Goal: Check status: Check status

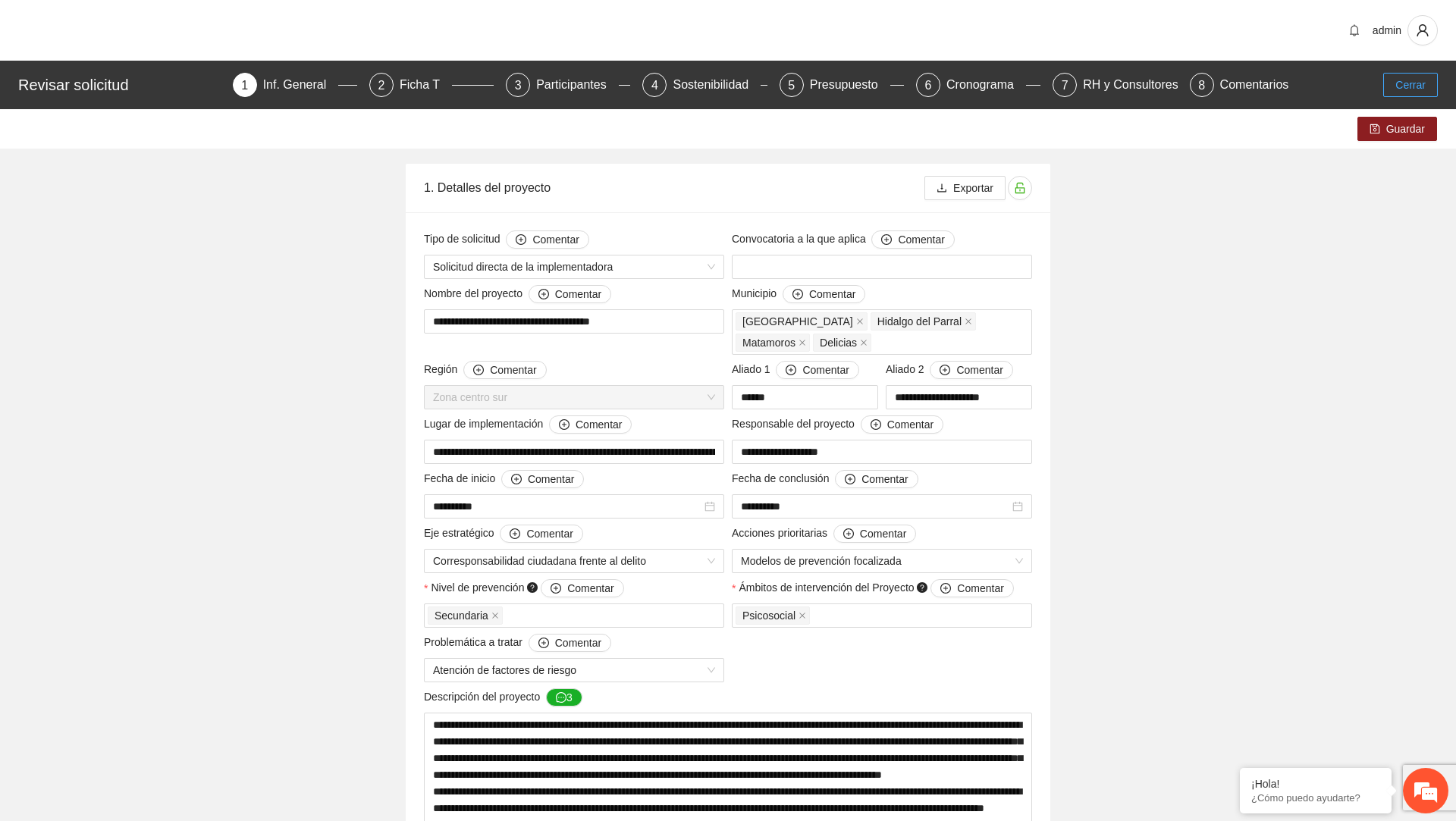
click at [1415, 82] on span "Cerrar" at bounding box center [1410, 85] width 31 height 17
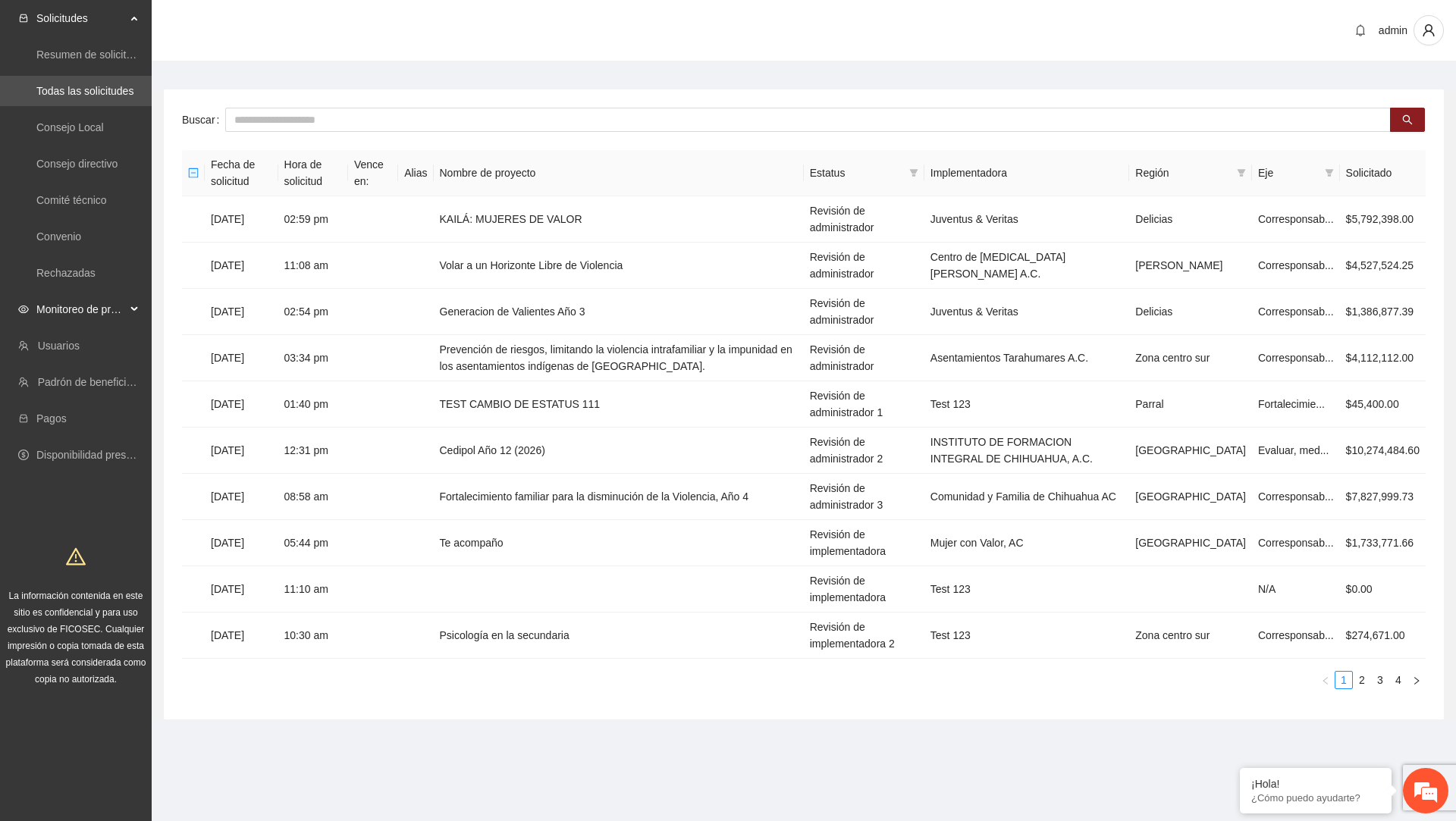
click at [64, 303] on span "Monitoreo de proyectos" at bounding box center [80, 309] width 90 height 31
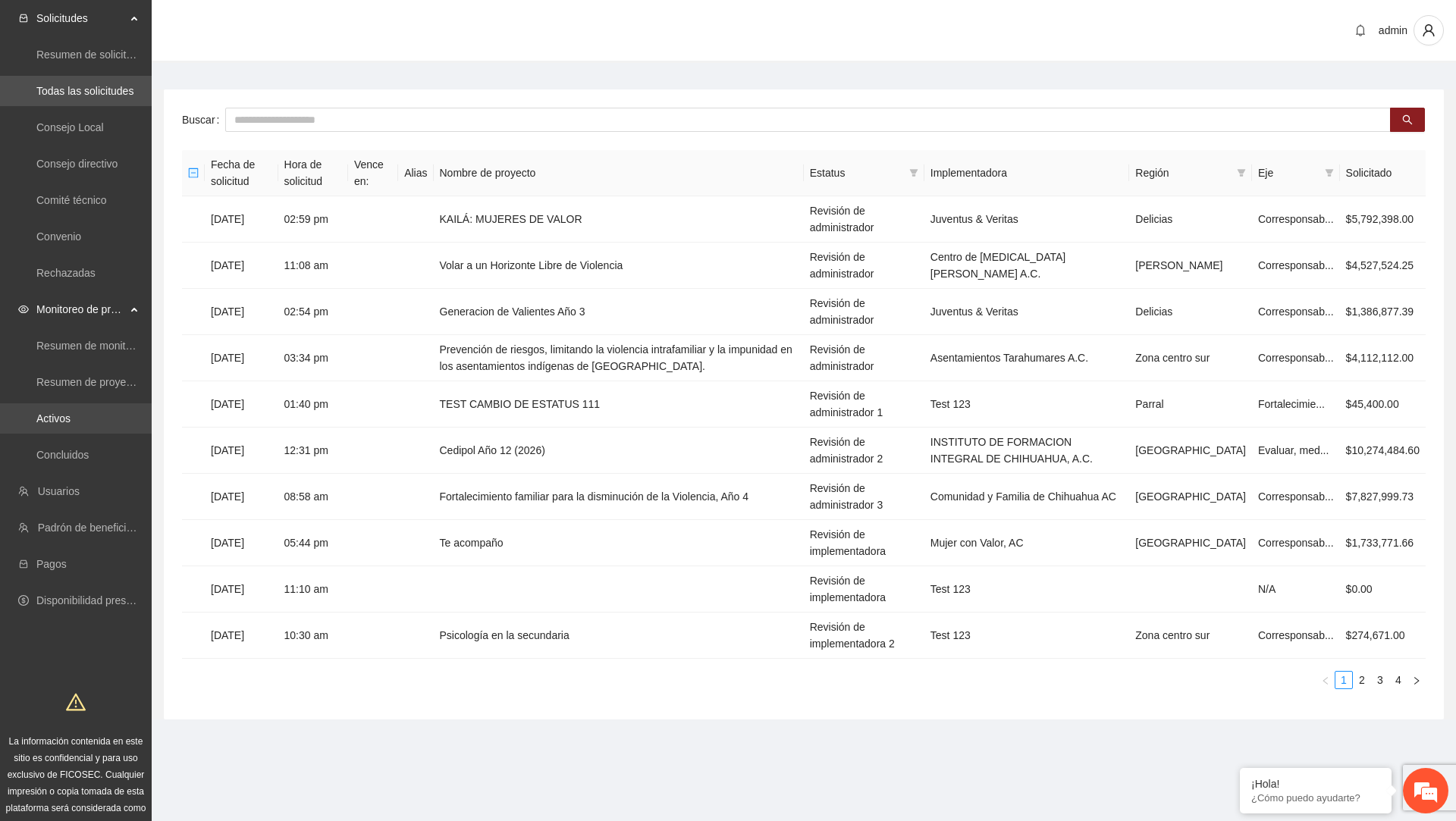
click at [62, 417] on link "Activos" at bounding box center [53, 418] width 34 height 12
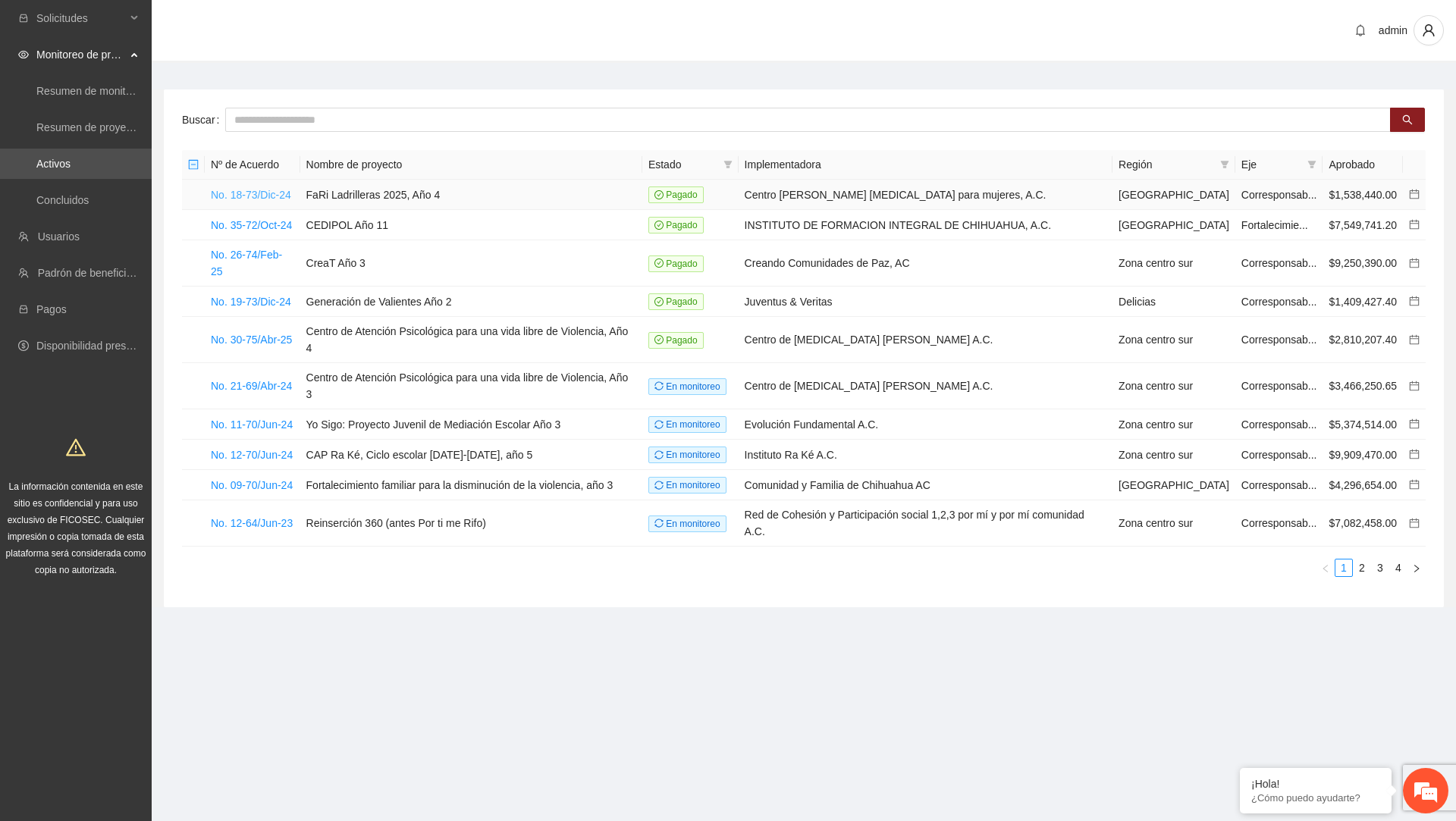
click at [267, 195] on link "No. 18-73/Dic-24" at bounding box center [251, 194] width 80 height 12
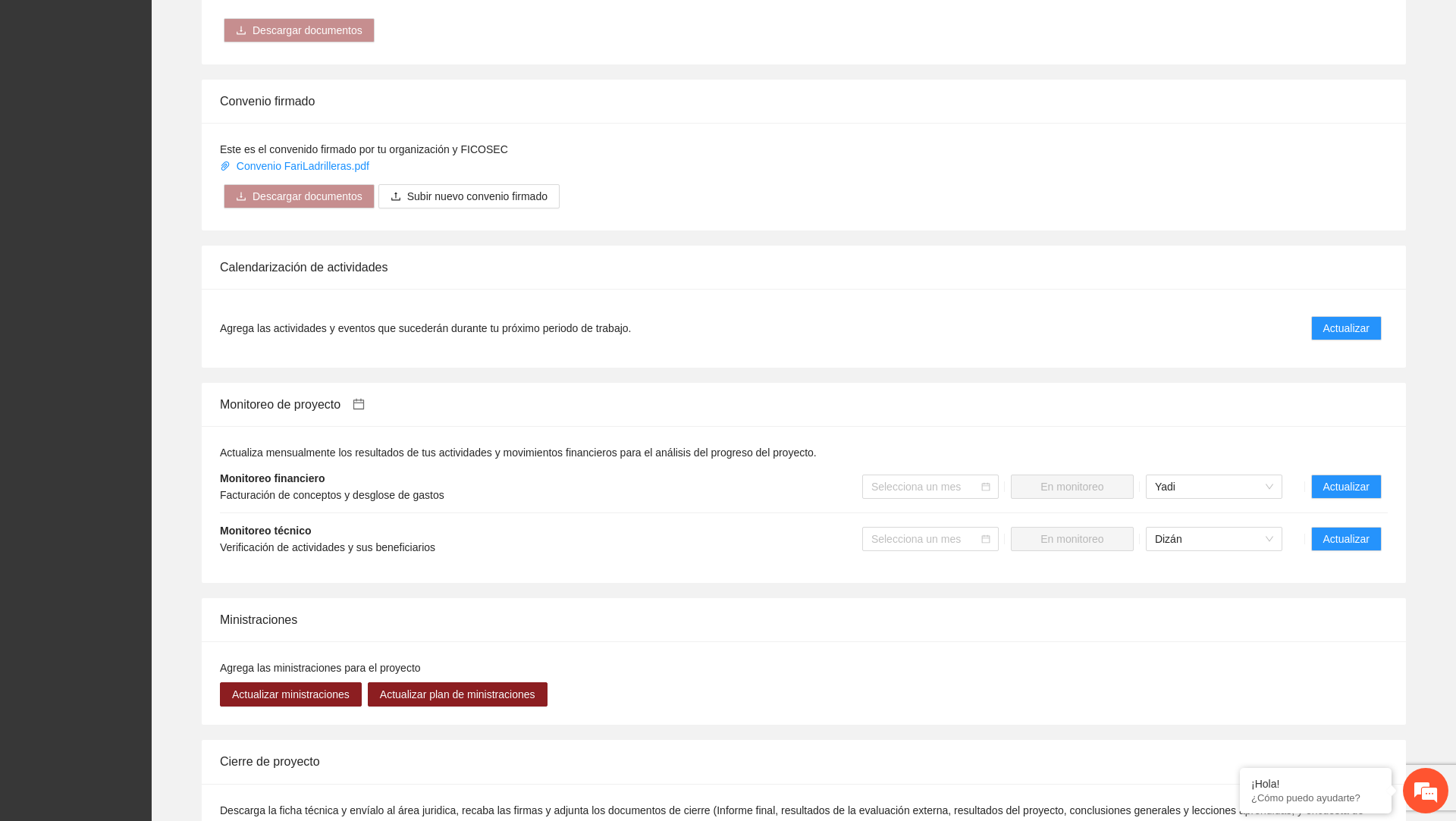
scroll to position [1290, 0]
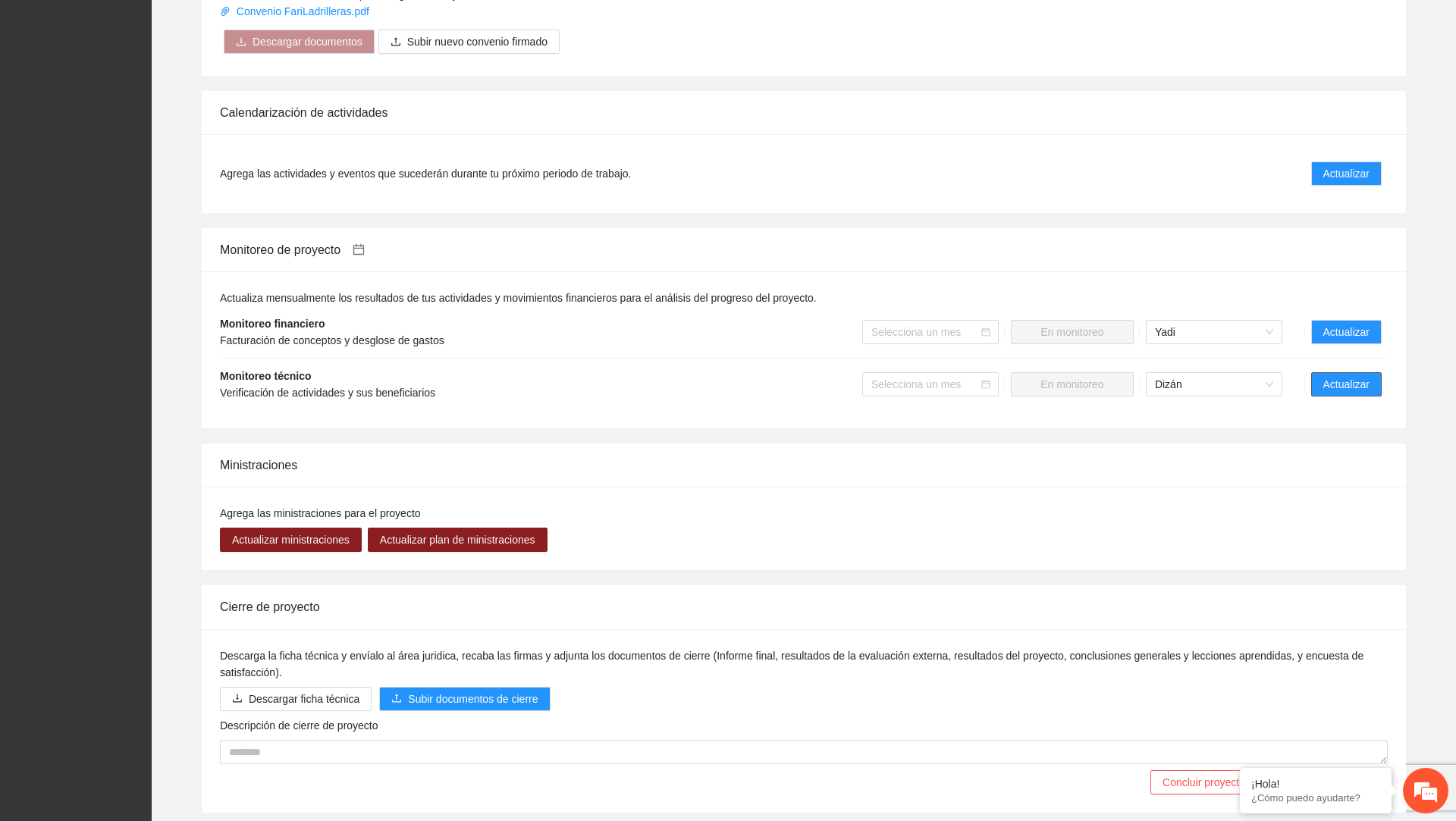
click at [1374, 374] on button "Actualizar" at bounding box center [1346, 384] width 70 height 24
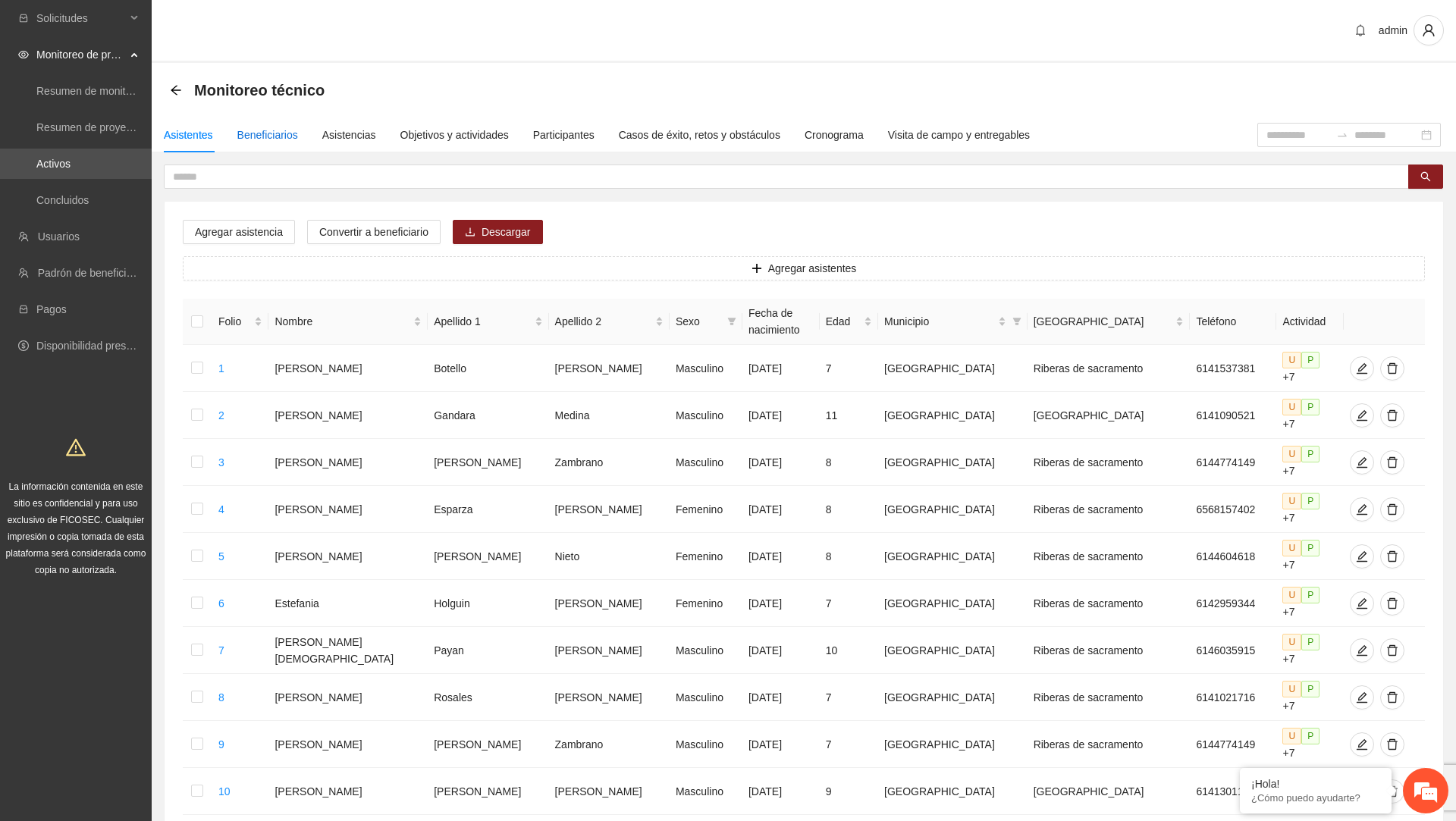
click at [275, 142] on div "Beneficiarios" at bounding box center [268, 135] width 61 height 17
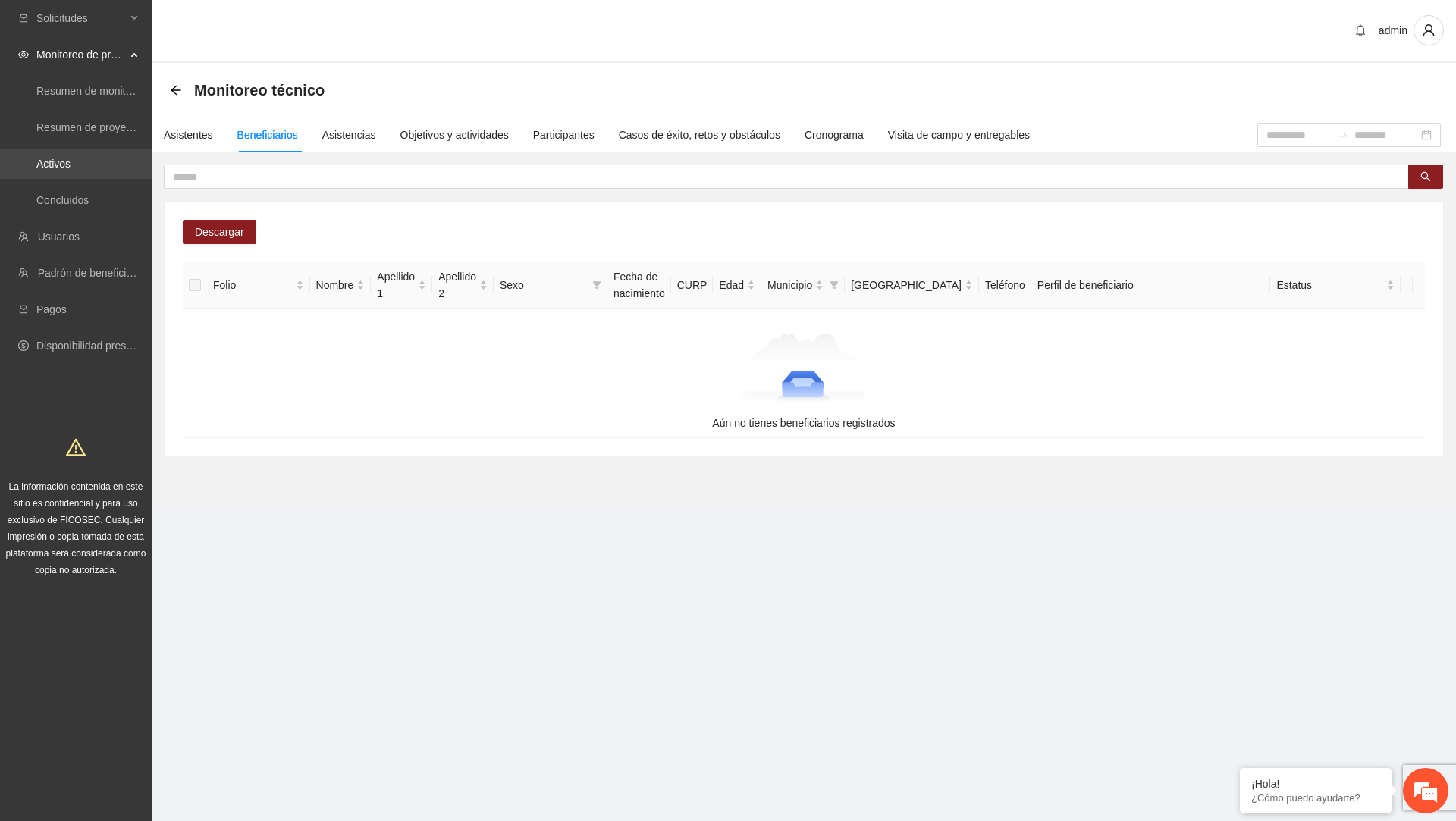
click at [70, 161] on link "Activos" at bounding box center [53, 164] width 34 height 12
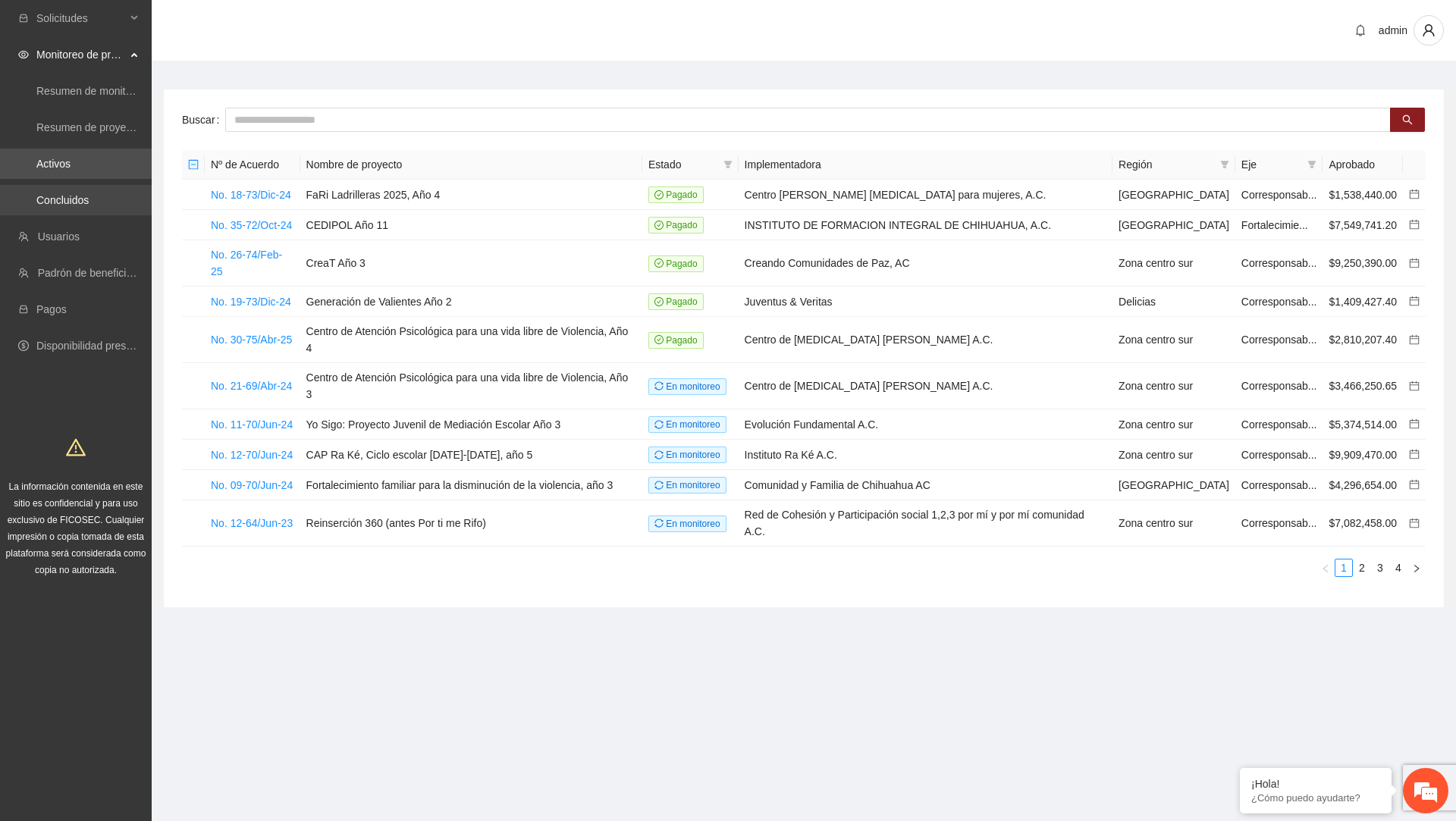
click at [70, 195] on link "Concluidos" at bounding box center [62, 200] width 53 height 12
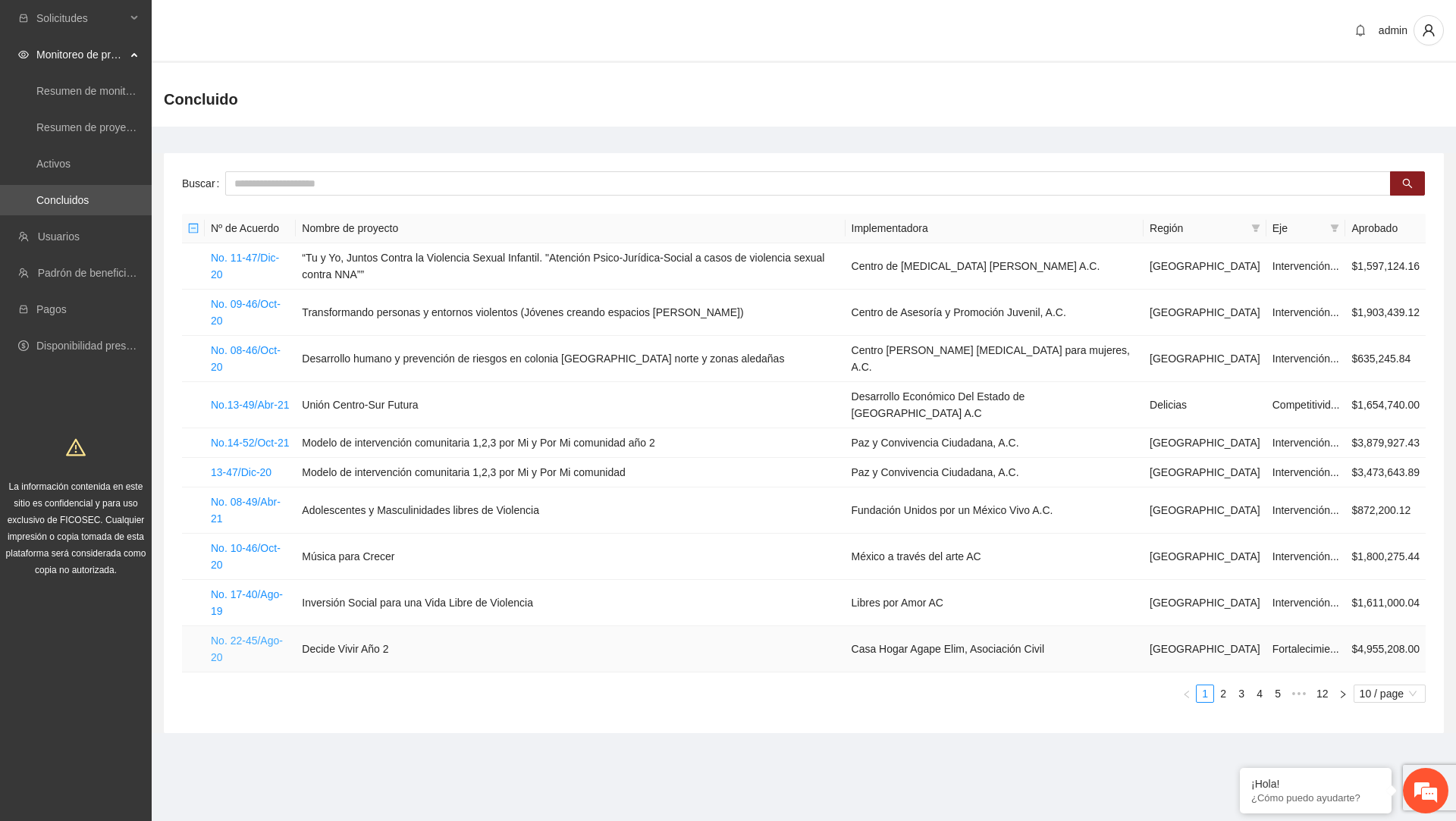
click at [263, 634] on link "No. 22-45/Ago-20" at bounding box center [247, 648] width 72 height 29
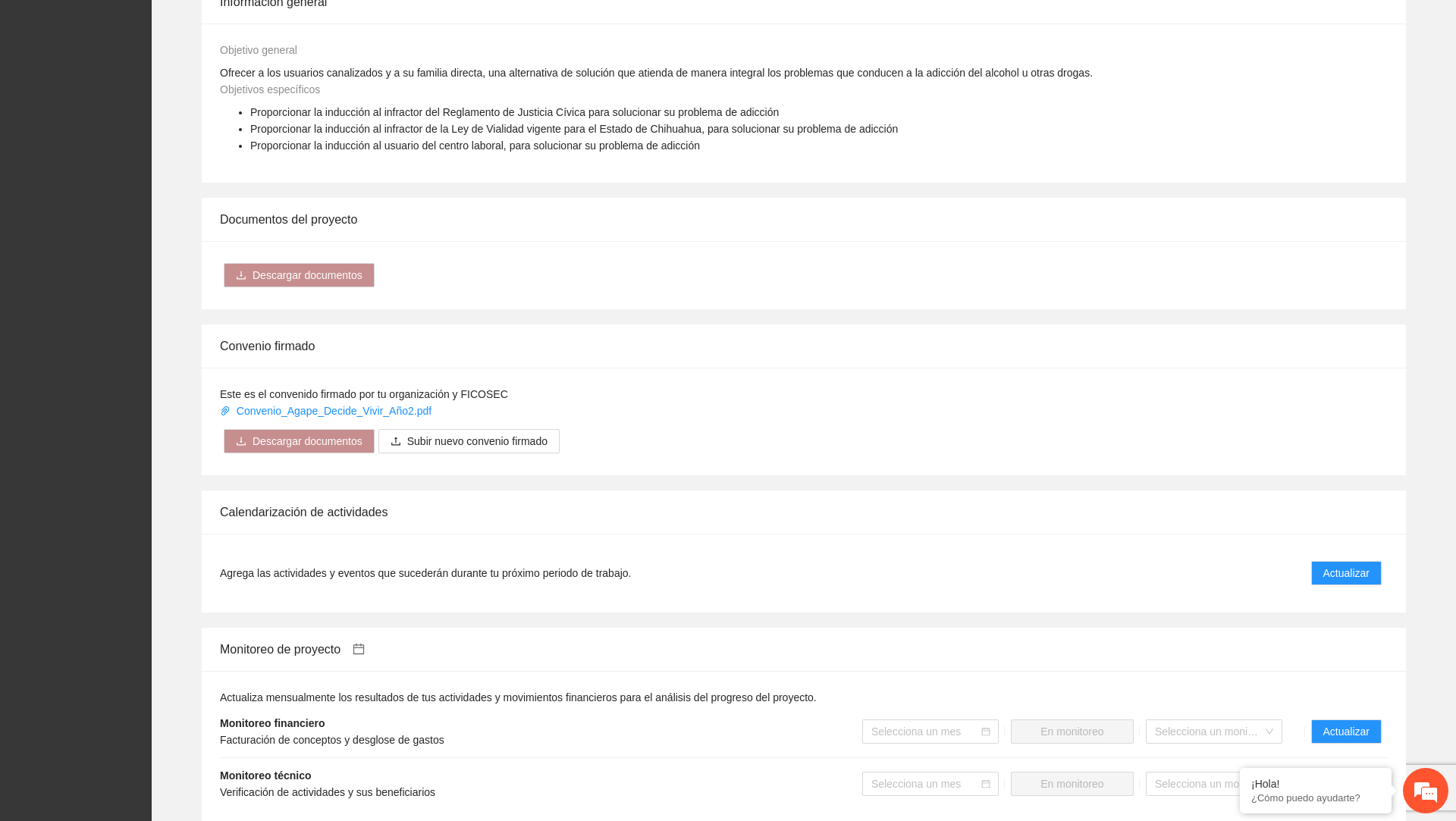
scroll to position [1013, 0]
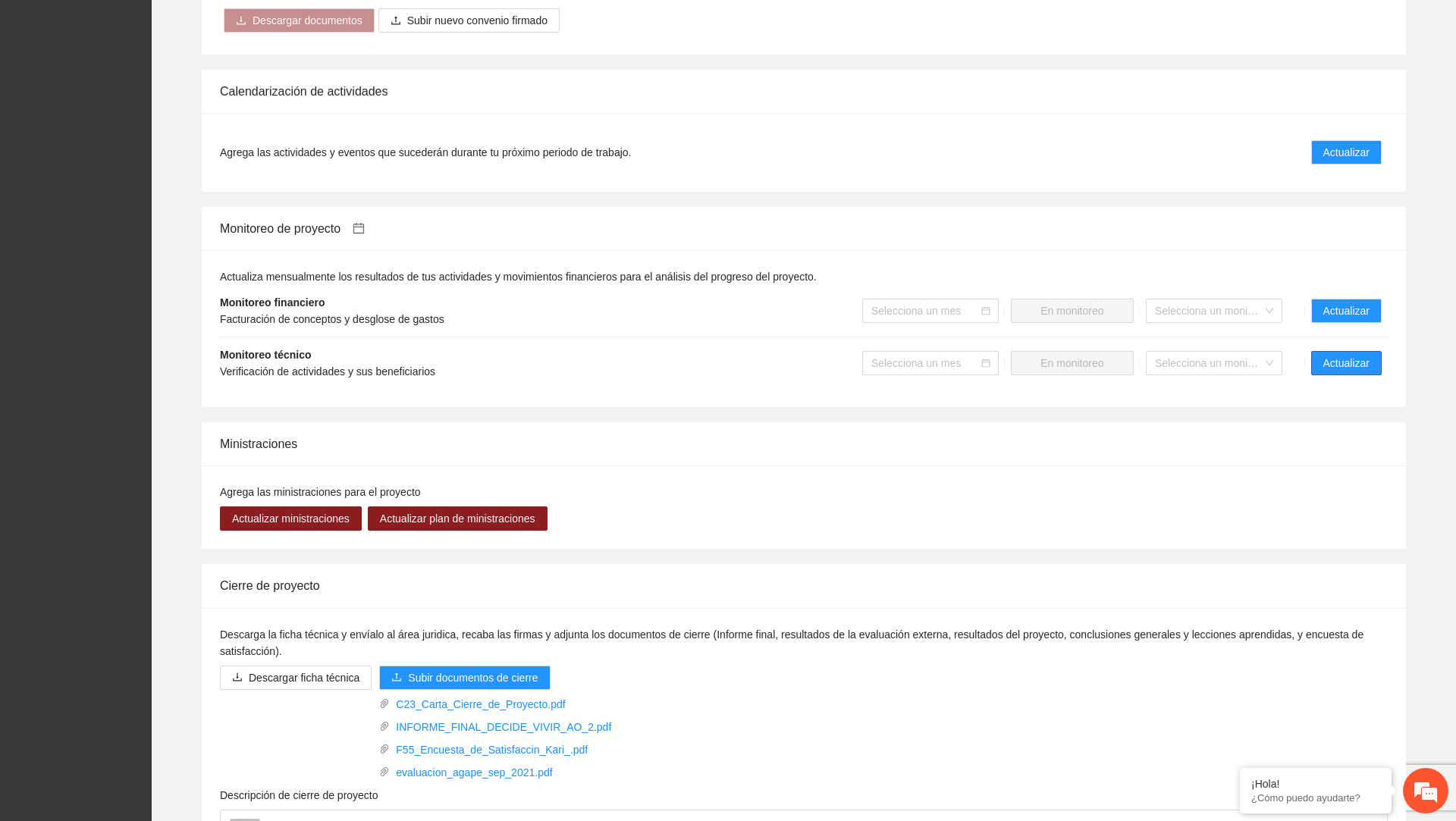
click at [1336, 360] on span "Actualizar" at bounding box center [1346, 363] width 46 height 17
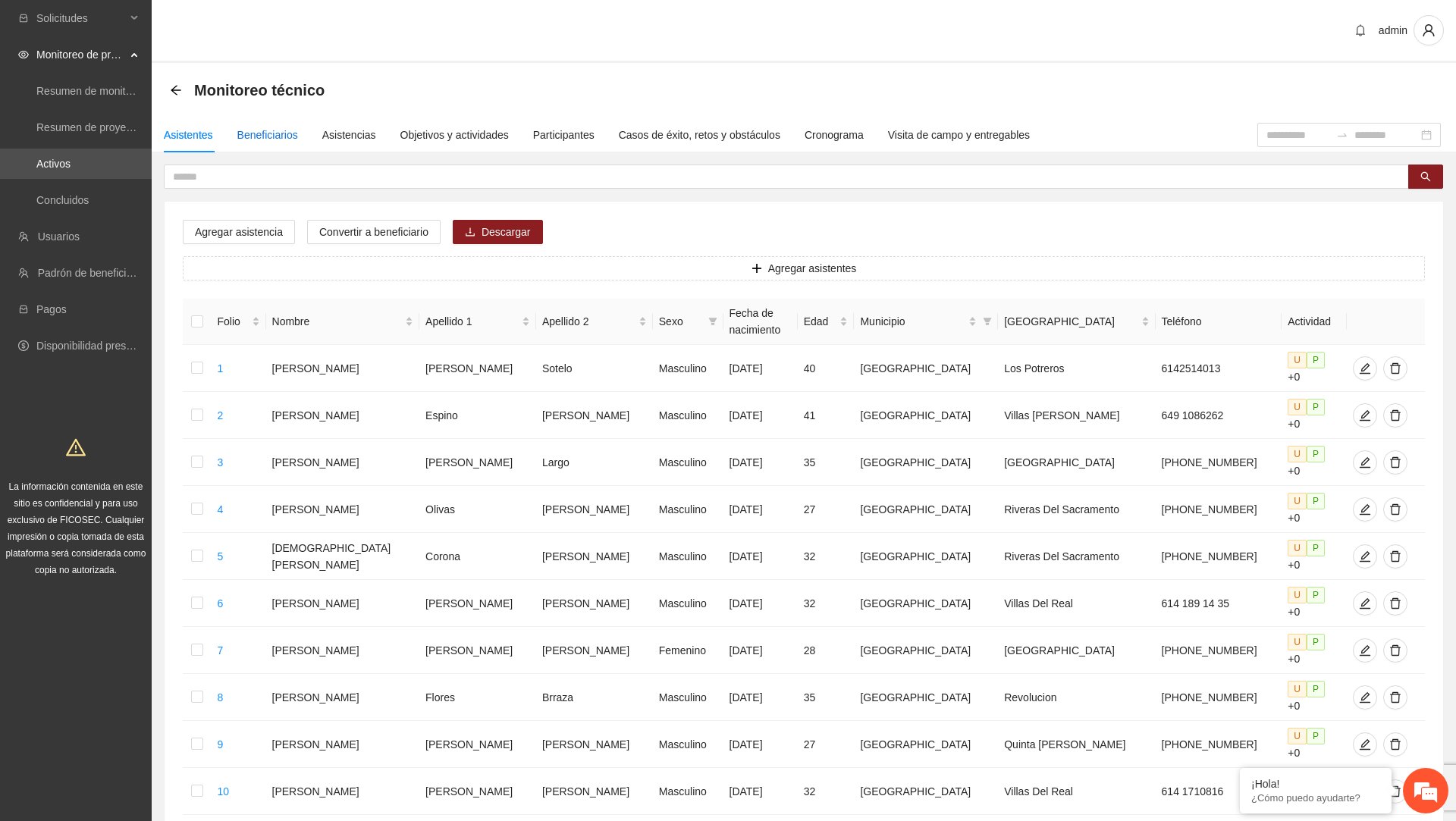
click at [288, 137] on div "Beneficiarios" at bounding box center [268, 135] width 61 height 17
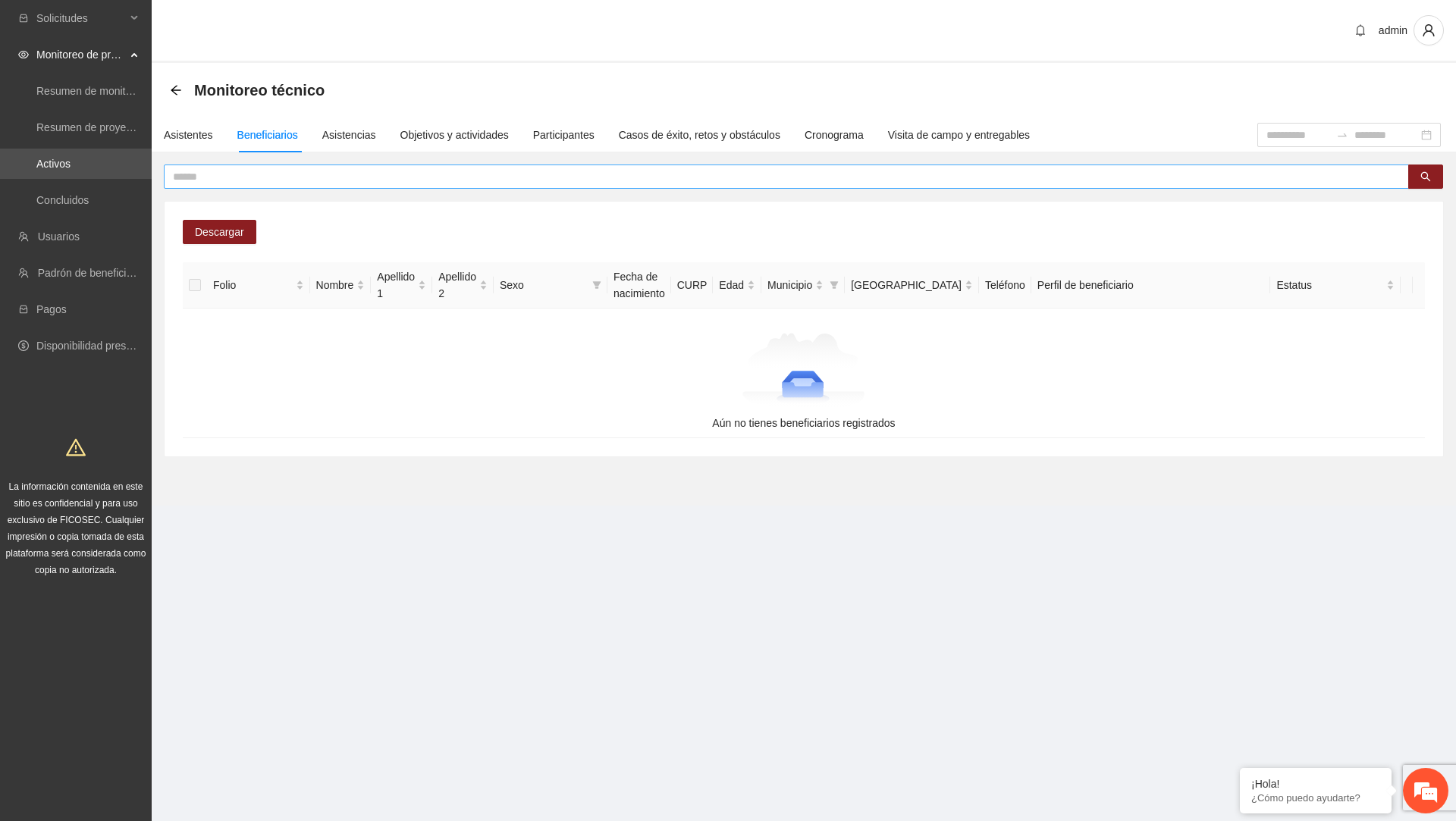
click at [396, 166] on span at bounding box center [786, 177] width 1245 height 24
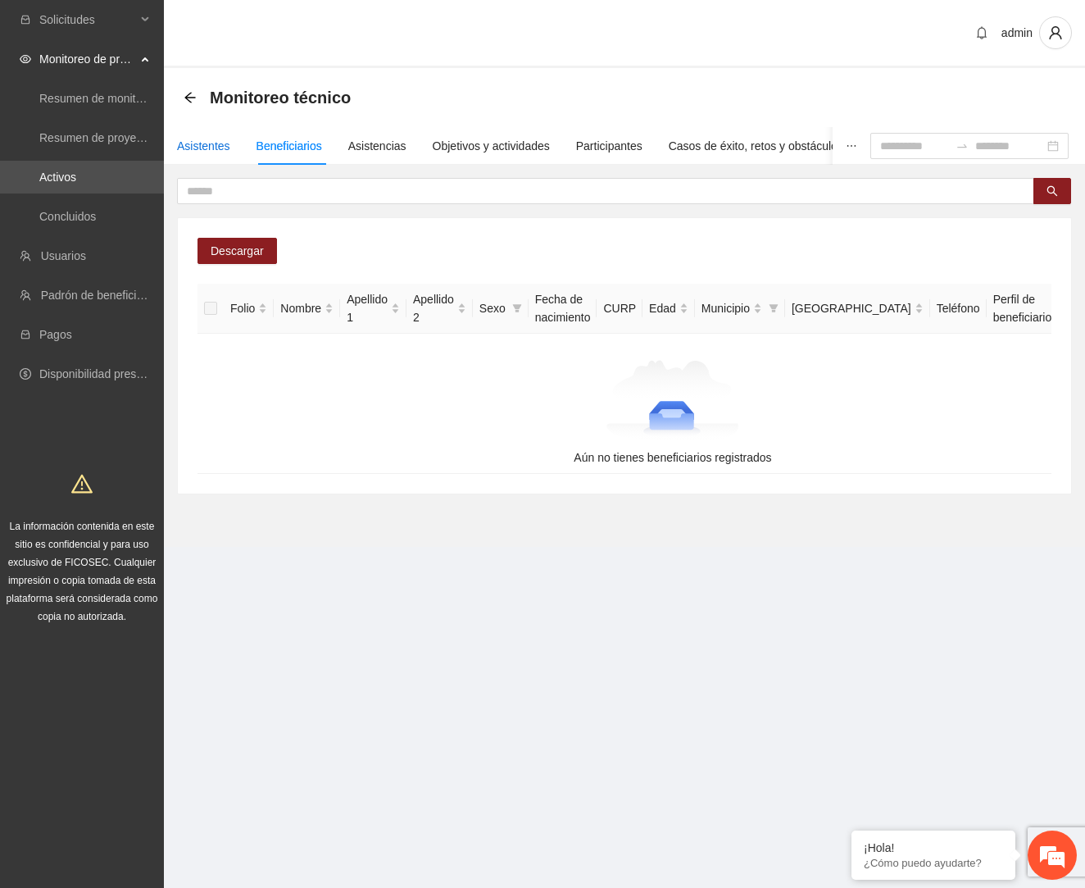
click at [200, 143] on div "Asistentes" at bounding box center [203, 146] width 53 height 18
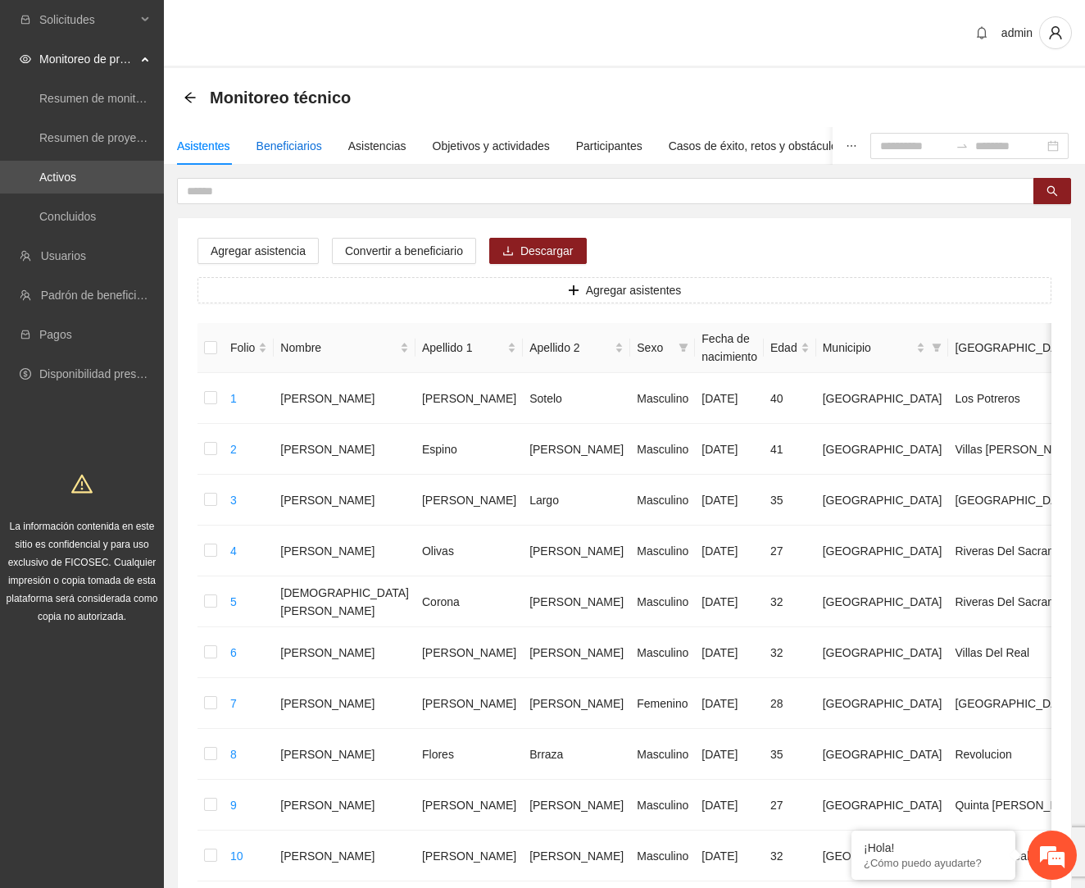
click at [277, 148] on div "Beneficiarios" at bounding box center [290, 146] width 66 height 18
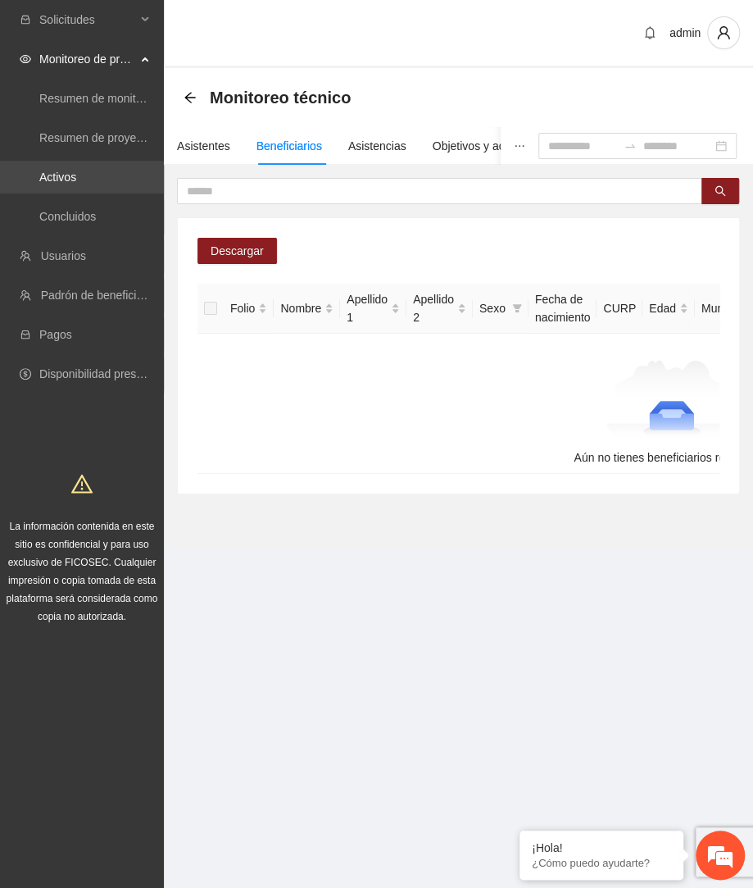
click at [76, 176] on link "Activos" at bounding box center [57, 177] width 37 height 13
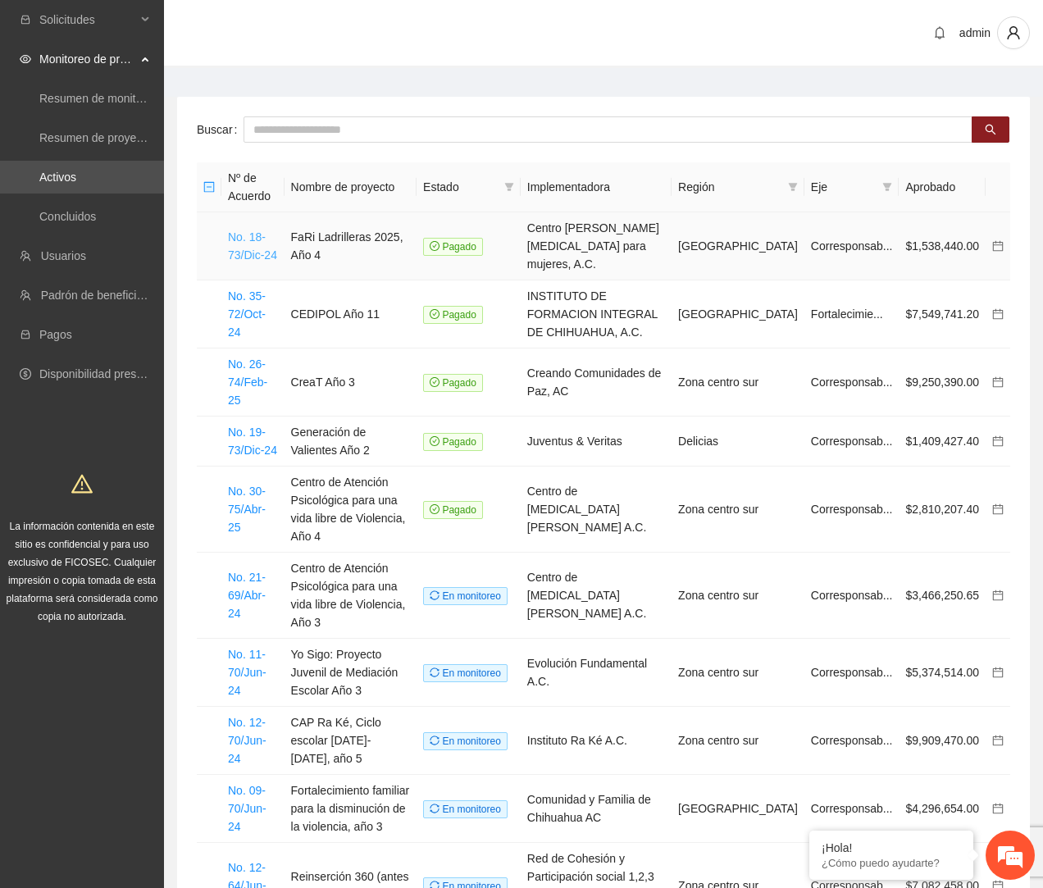
click at [252, 247] on link "No. 18-73/Dic-24" at bounding box center [252, 245] width 49 height 31
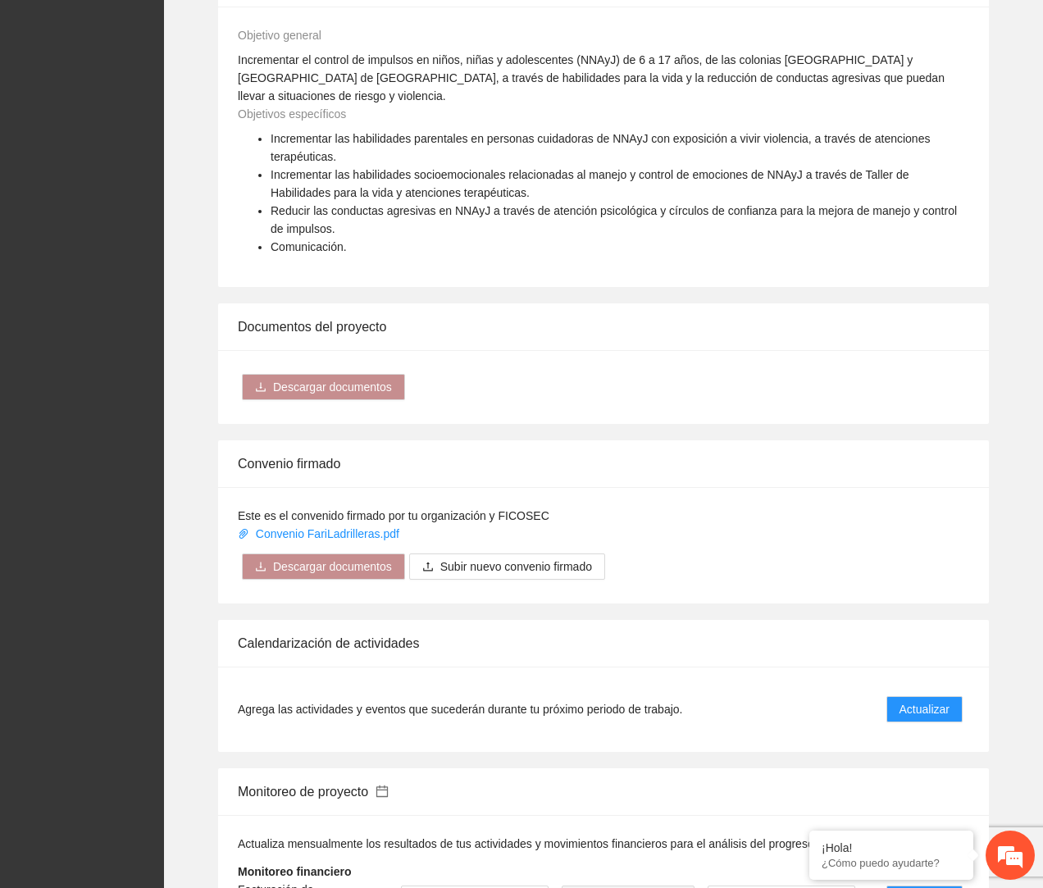
scroll to position [1489, 0]
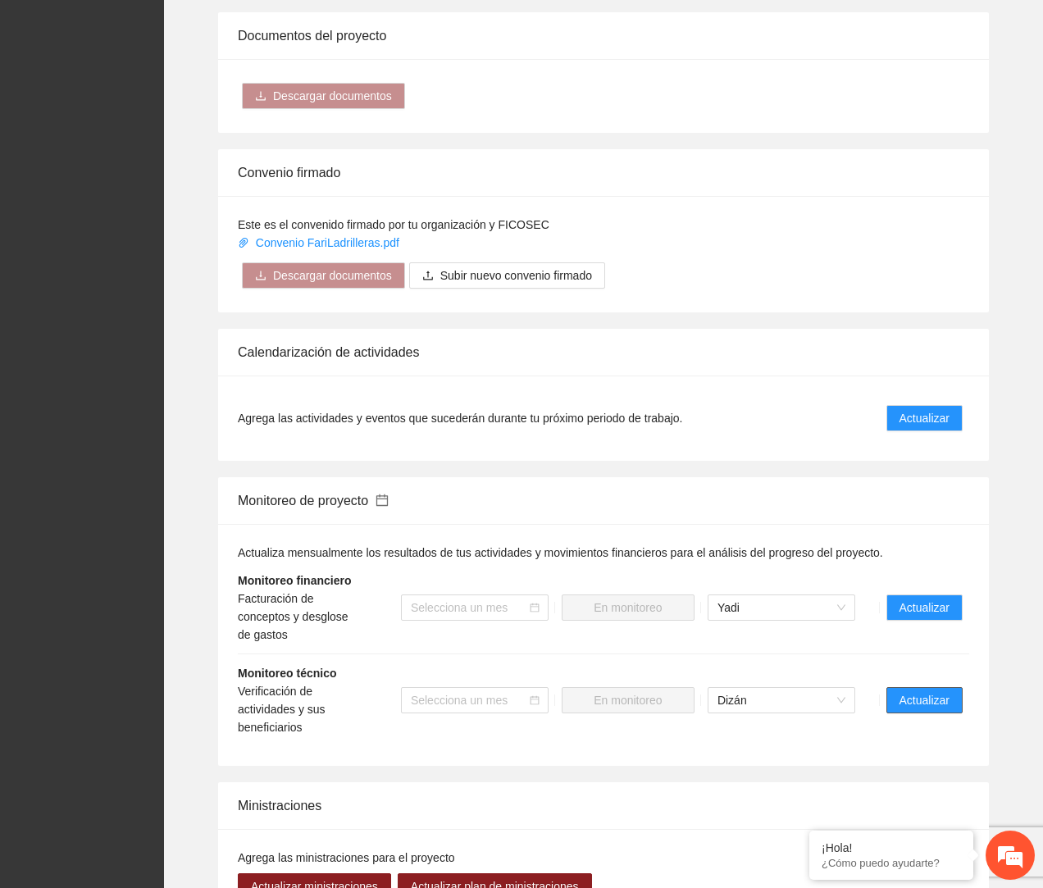
click at [929, 694] on span "Actualizar" at bounding box center [924, 700] width 50 height 18
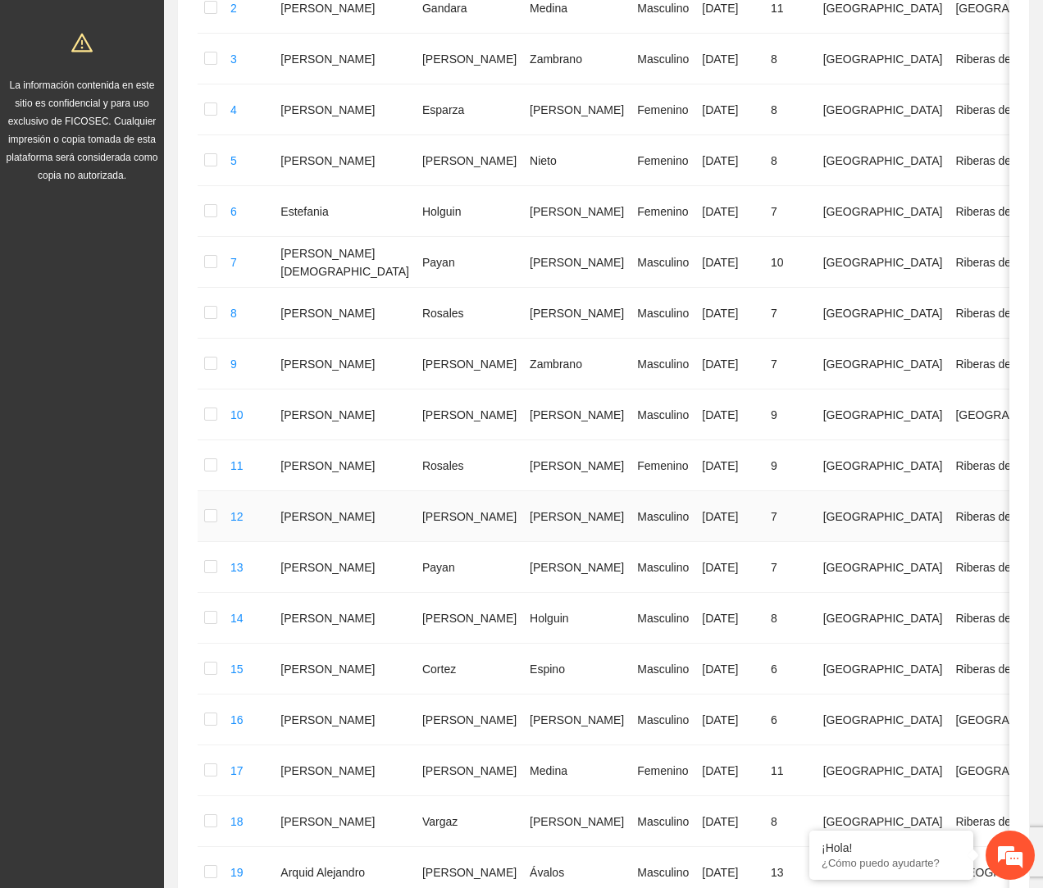
scroll to position [125, 0]
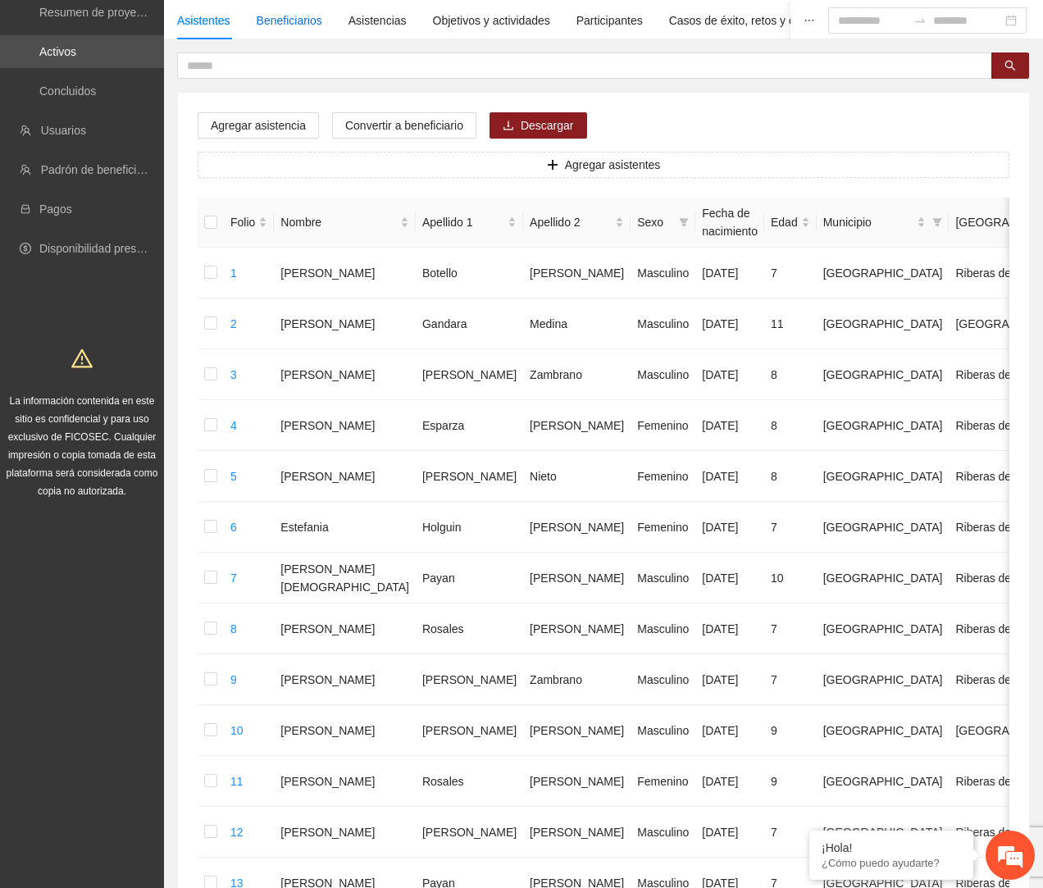
click at [289, 28] on div "Beneficiarios" at bounding box center [290, 20] width 66 height 18
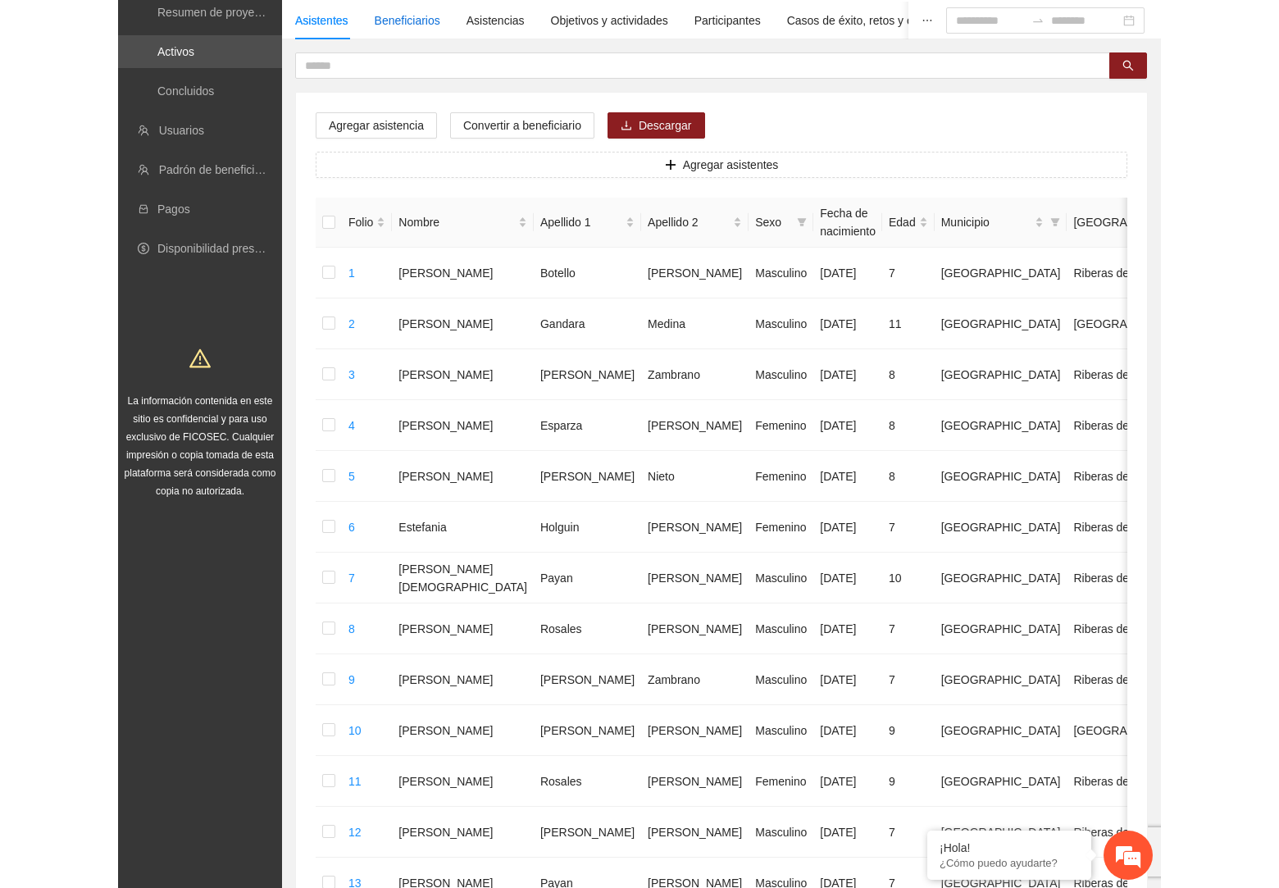
scroll to position [0, 0]
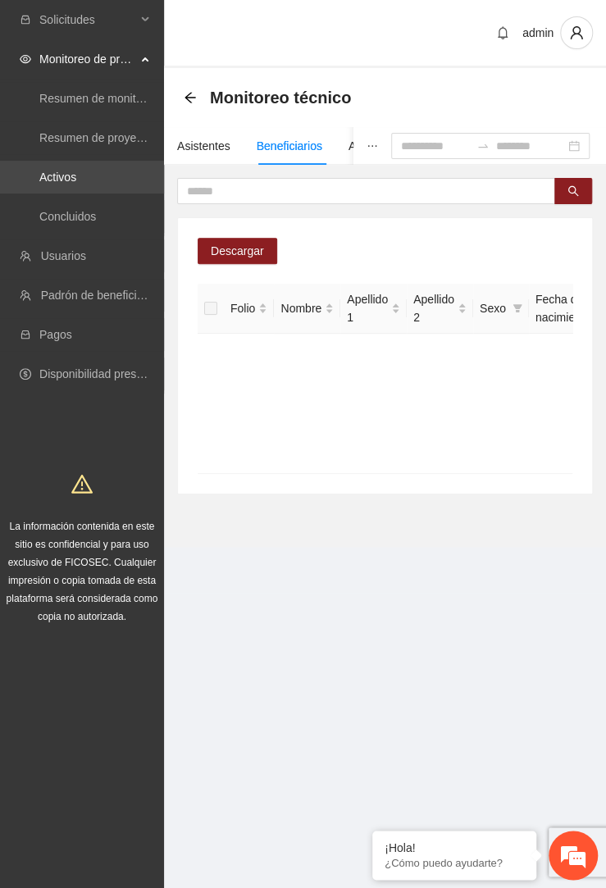
click at [66, 174] on link "Activos" at bounding box center [57, 177] width 37 height 13
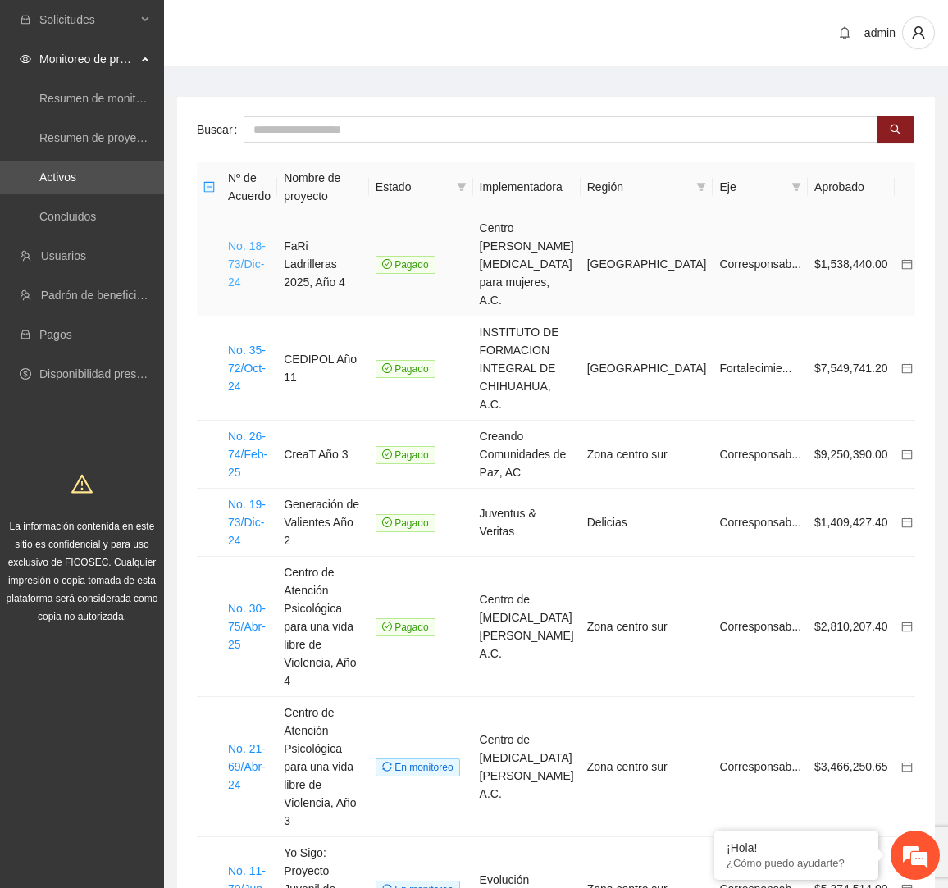
click at [234, 242] on link "No. 18-73/Dic-24" at bounding box center [247, 263] width 38 height 49
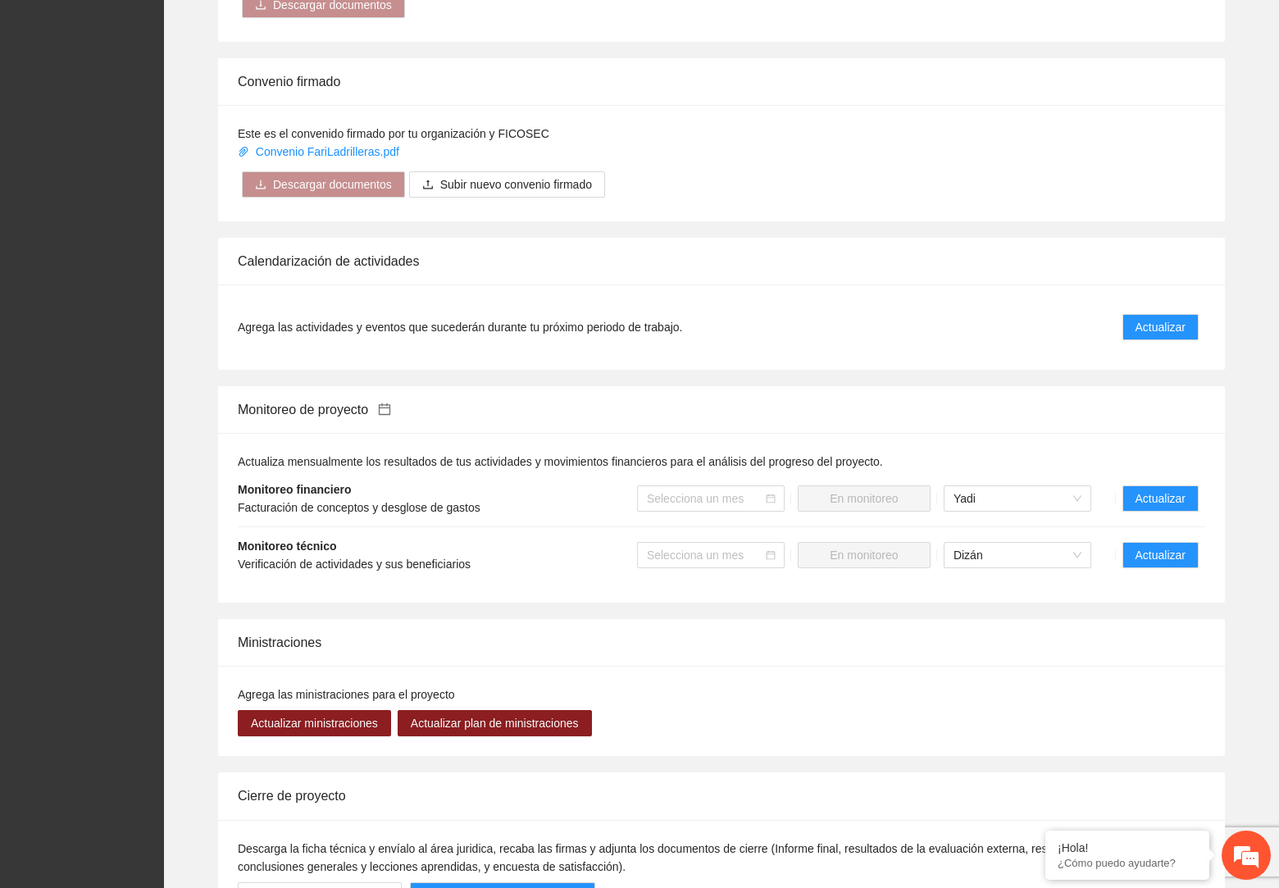
scroll to position [1545, 0]
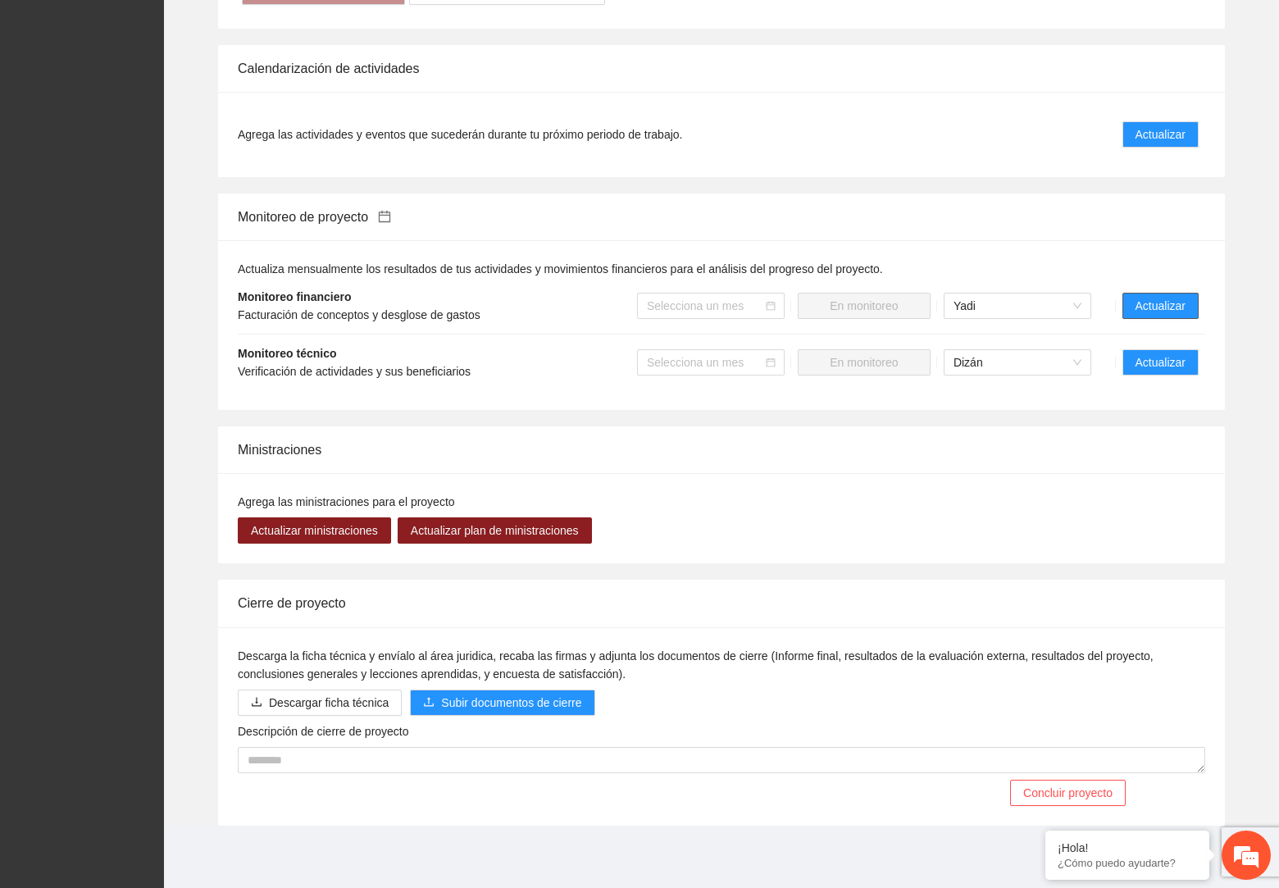
click at [1174, 310] on span "Actualizar" at bounding box center [1160, 306] width 50 height 18
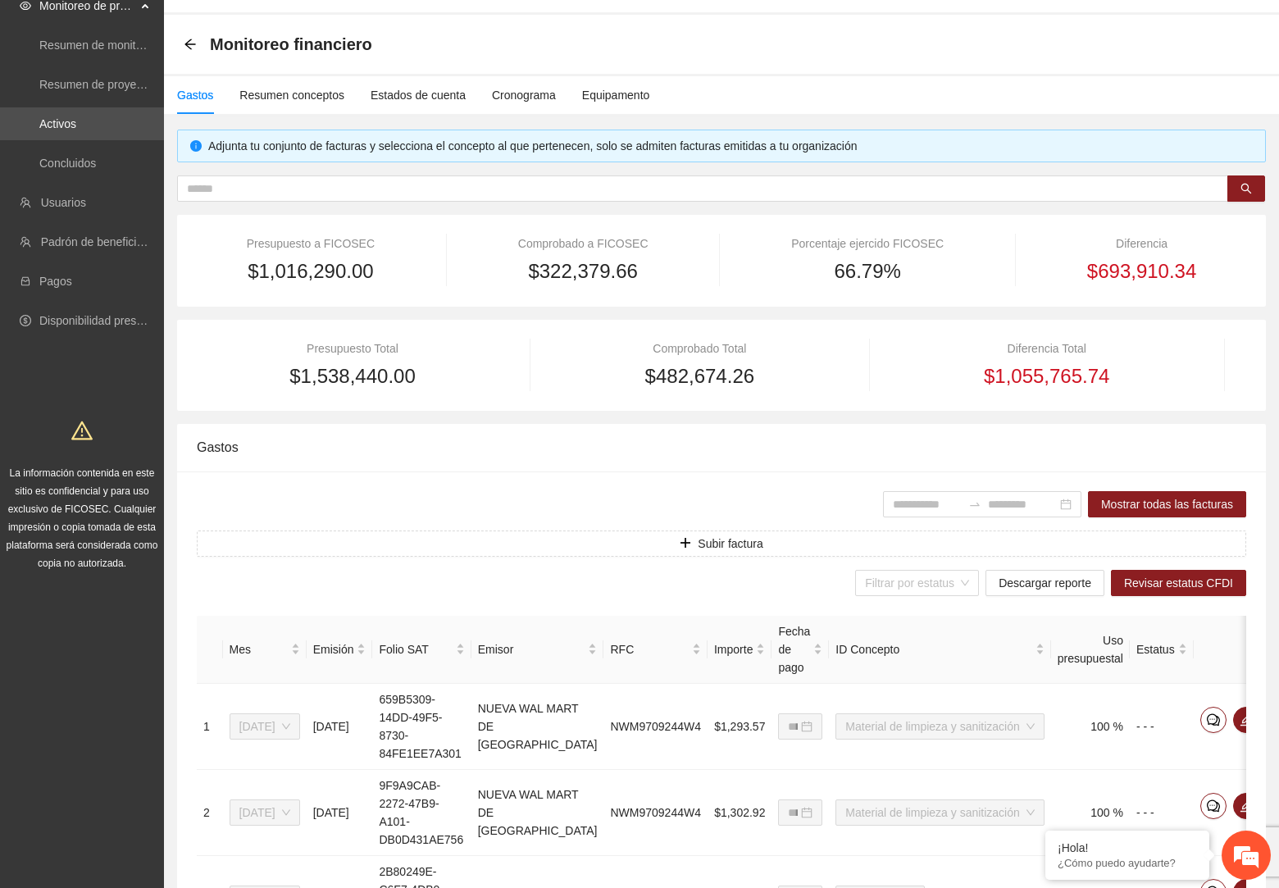
scroll to position [56, 0]
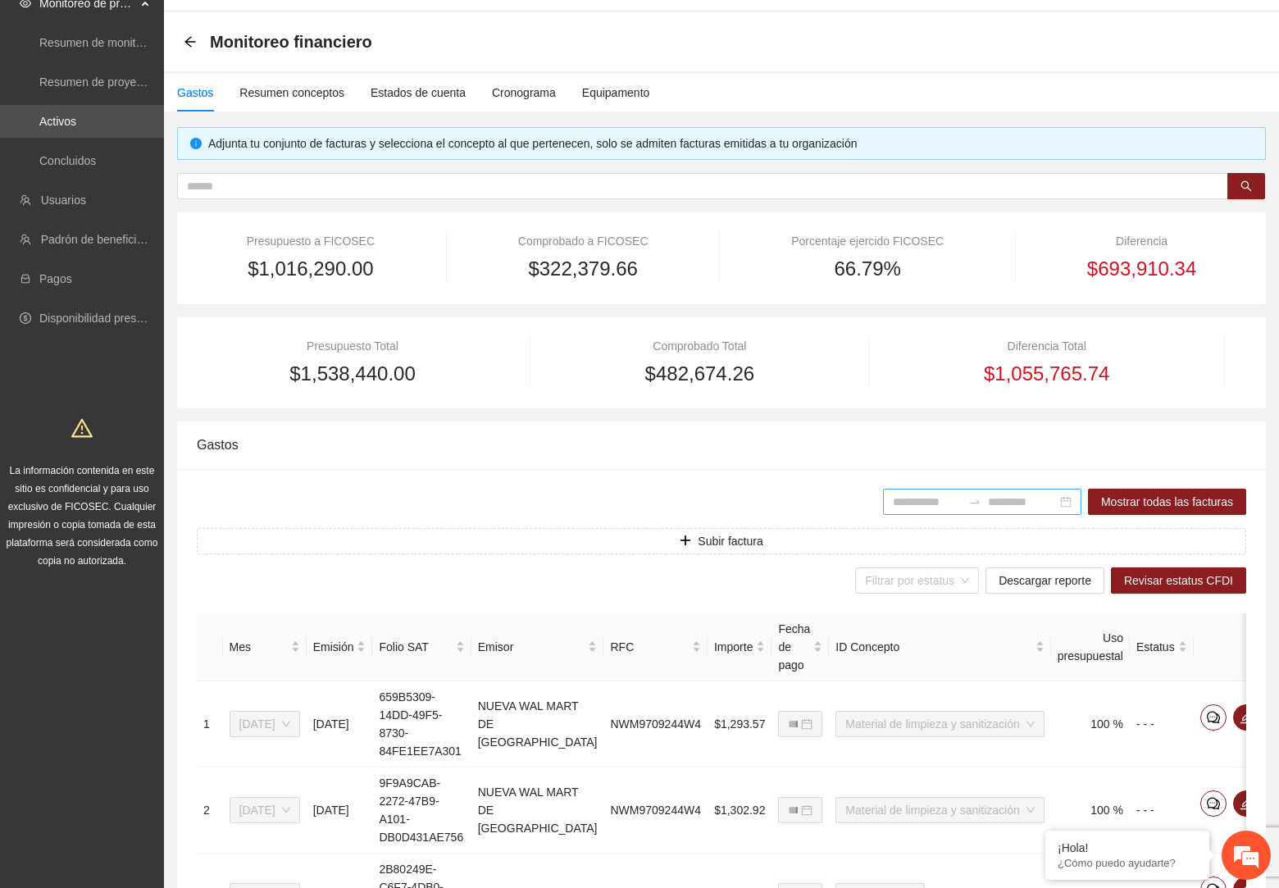
click at [916, 499] on input at bounding box center [927, 502] width 69 height 18
